Goal: Transaction & Acquisition: Purchase product/service

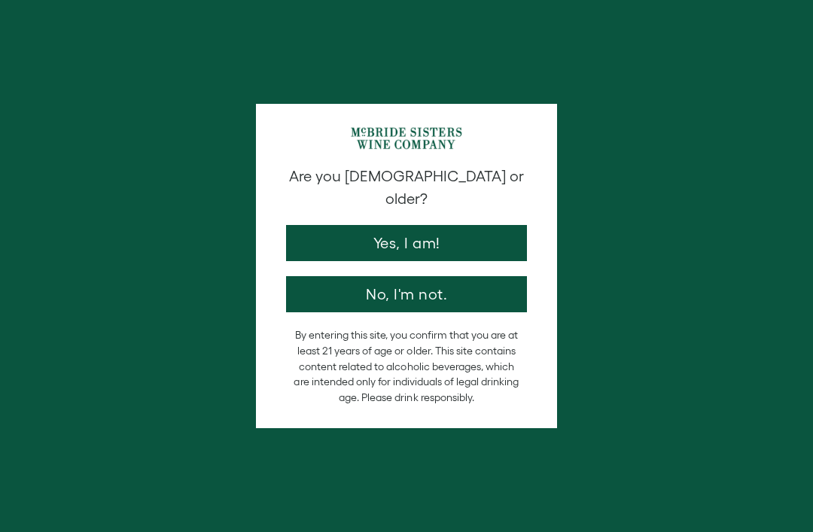
click at [438, 225] on button "Yes, I am!" at bounding box center [406, 243] width 241 height 36
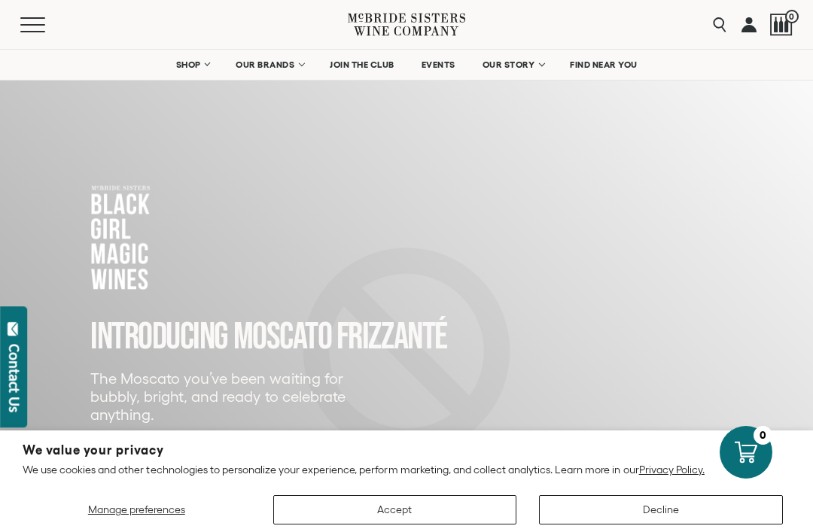
click at [291, 66] on span "OUR BRANDS" at bounding box center [265, 64] width 59 height 11
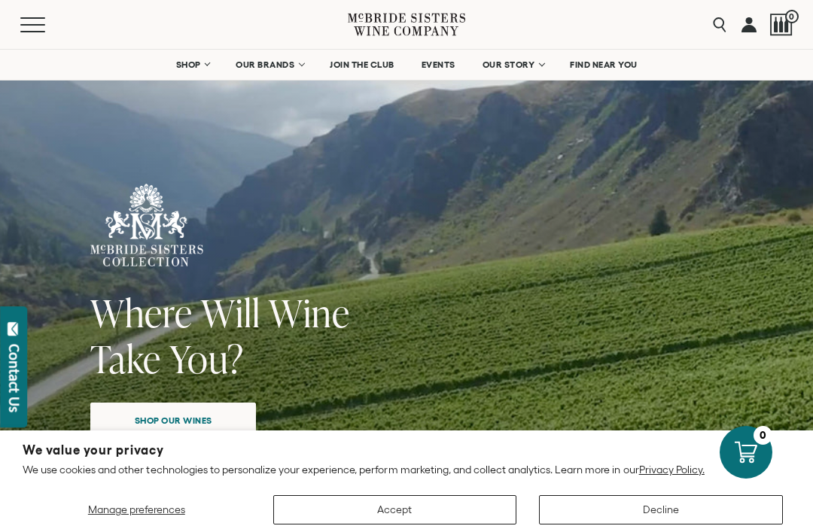
click at [346, 520] on button "Accept" at bounding box center [395, 509] width 244 height 29
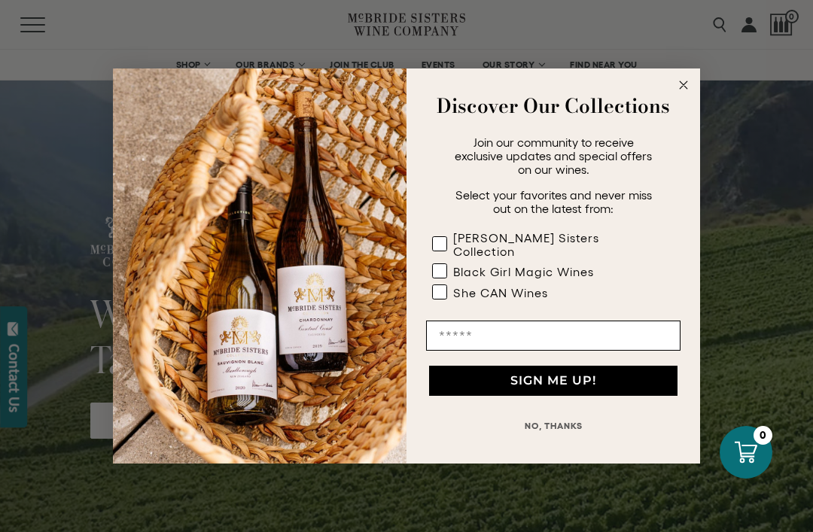
click at [681, 90] on circle "Close dialog" at bounding box center [683, 85] width 17 height 17
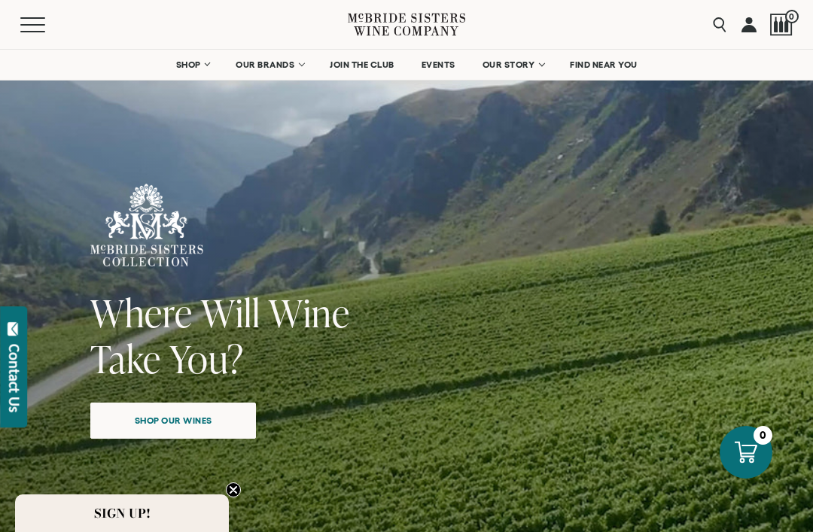
click at [538, 69] on link "OUR STORY" at bounding box center [513, 65] width 81 height 30
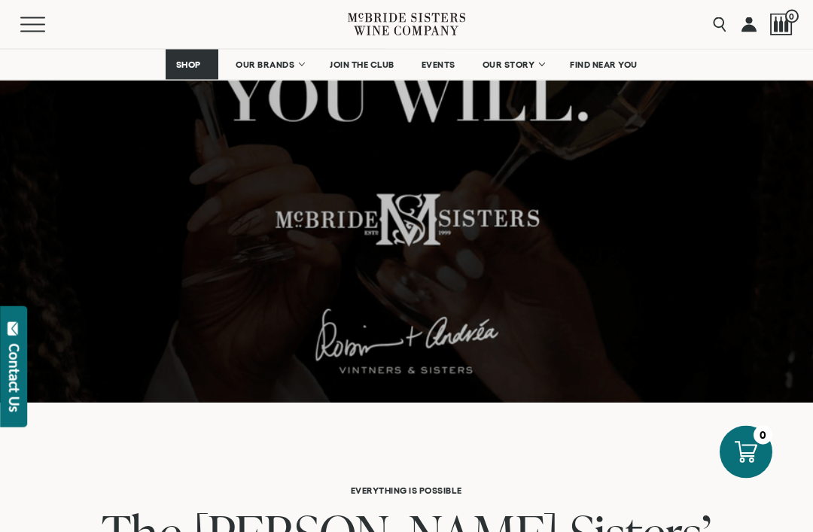
scroll to position [367, 0]
click at [442, 62] on span "EVENTS" at bounding box center [439, 64] width 34 height 11
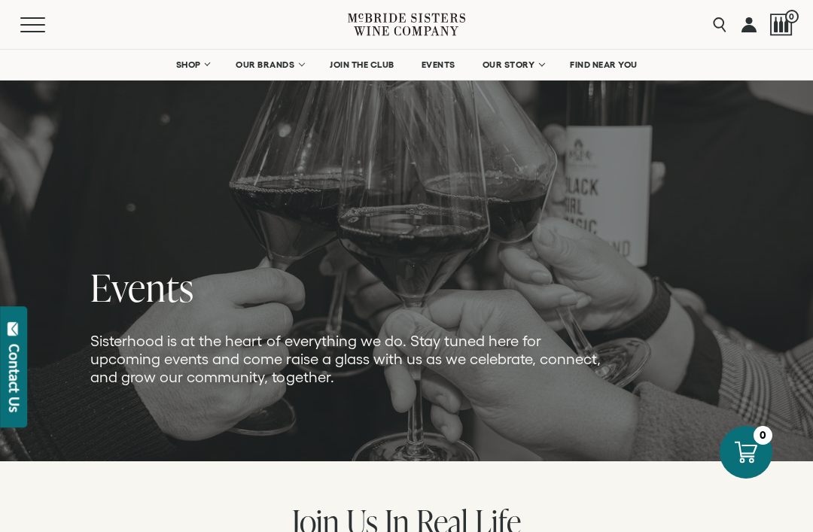
click at [297, 63] on link "OUR BRANDS" at bounding box center [269, 65] width 87 height 30
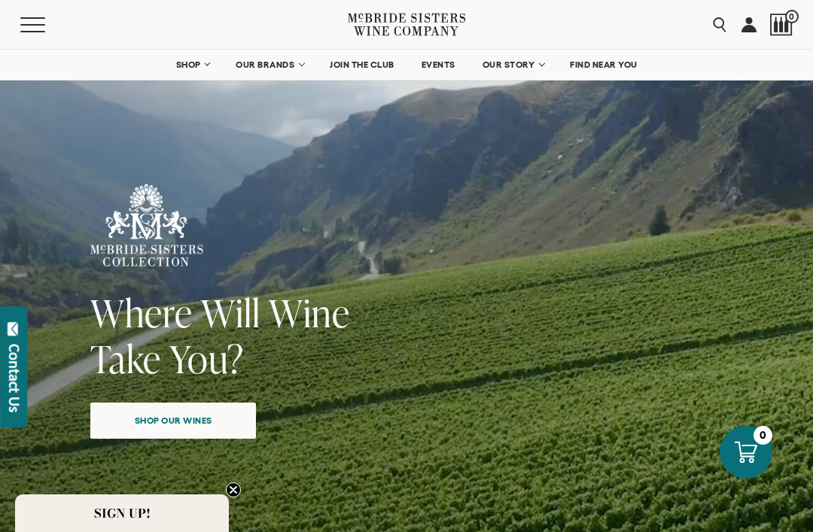
click at [192, 71] on link "SHOP" at bounding box center [192, 65] width 53 height 30
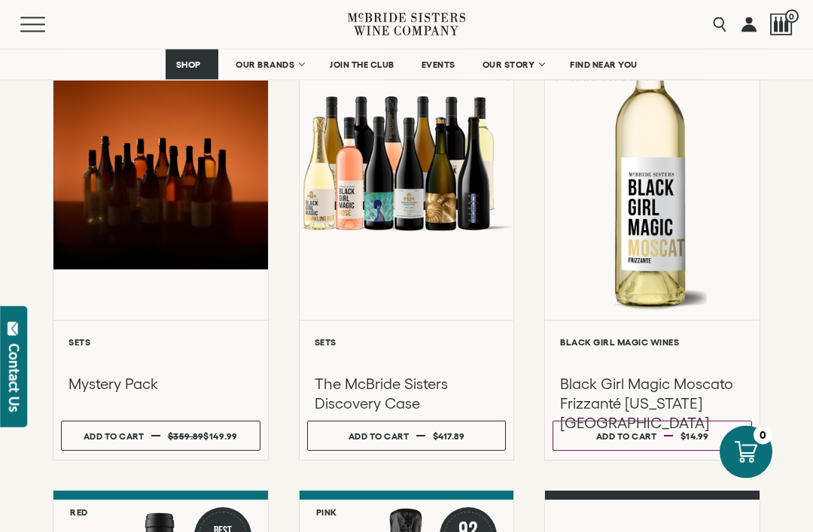
scroll to position [257, 0]
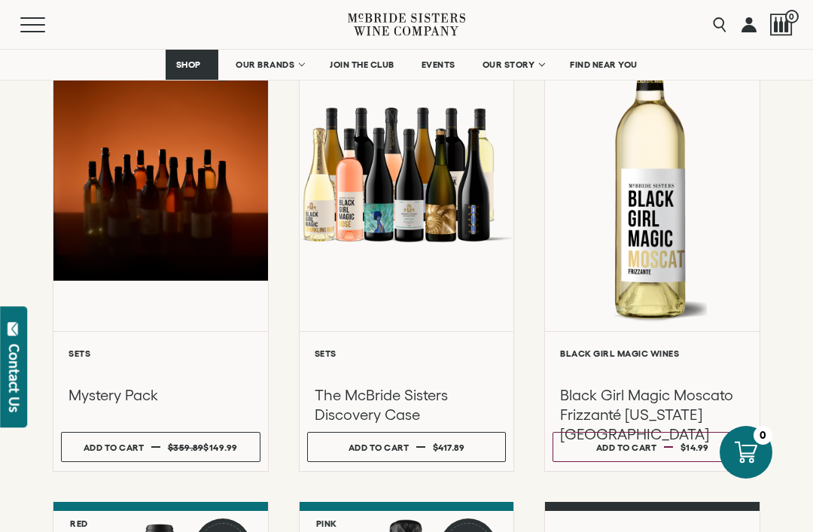
click at [416, 453] on button "Add to cart Regular price $417.89 Regular price Sale price $417.89 Unit price /…" at bounding box center [407, 447] width 200 height 30
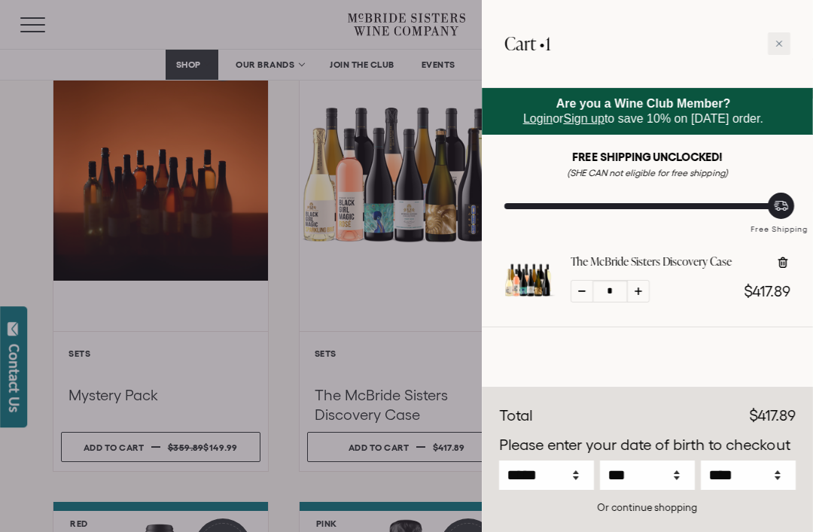
click at [373, 247] on div at bounding box center [406, 266] width 813 height 532
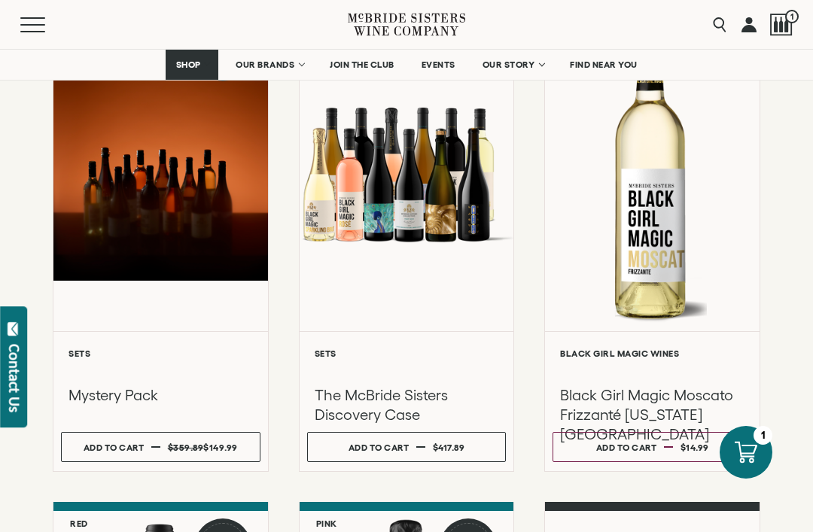
click at [393, 244] on div at bounding box center [407, 174] width 215 height 315
